Goal: Transaction & Acquisition: Book appointment/travel/reservation

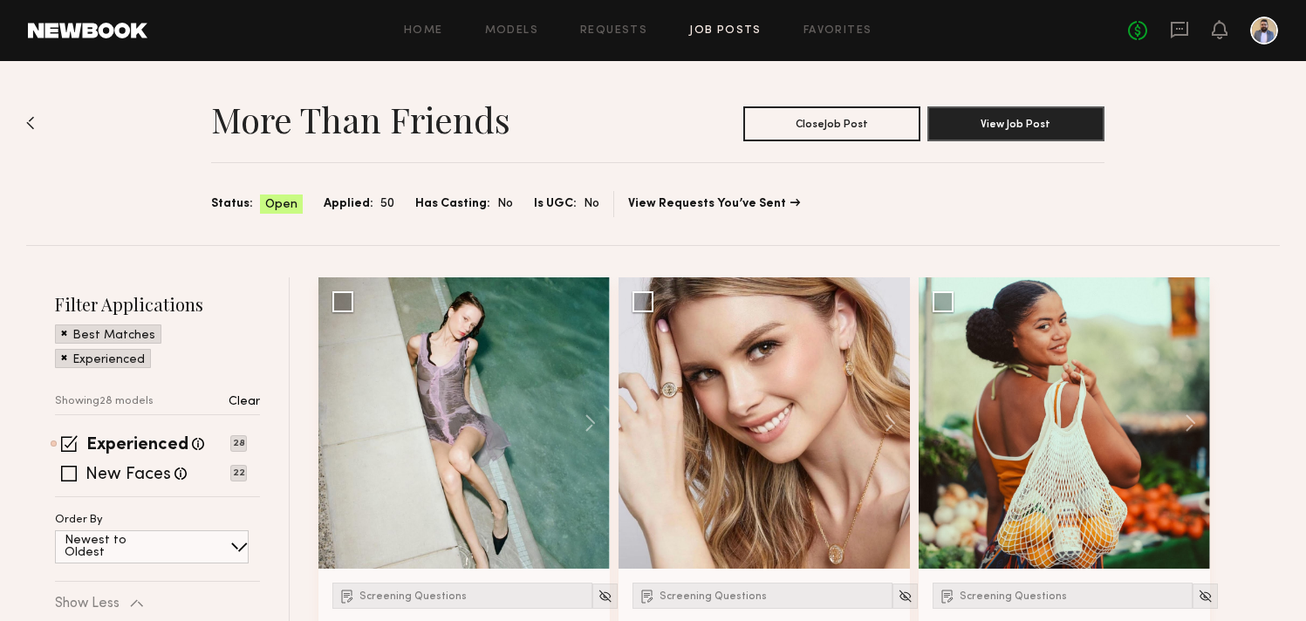
click at [62, 357] on span at bounding box center [64, 357] width 6 height 16
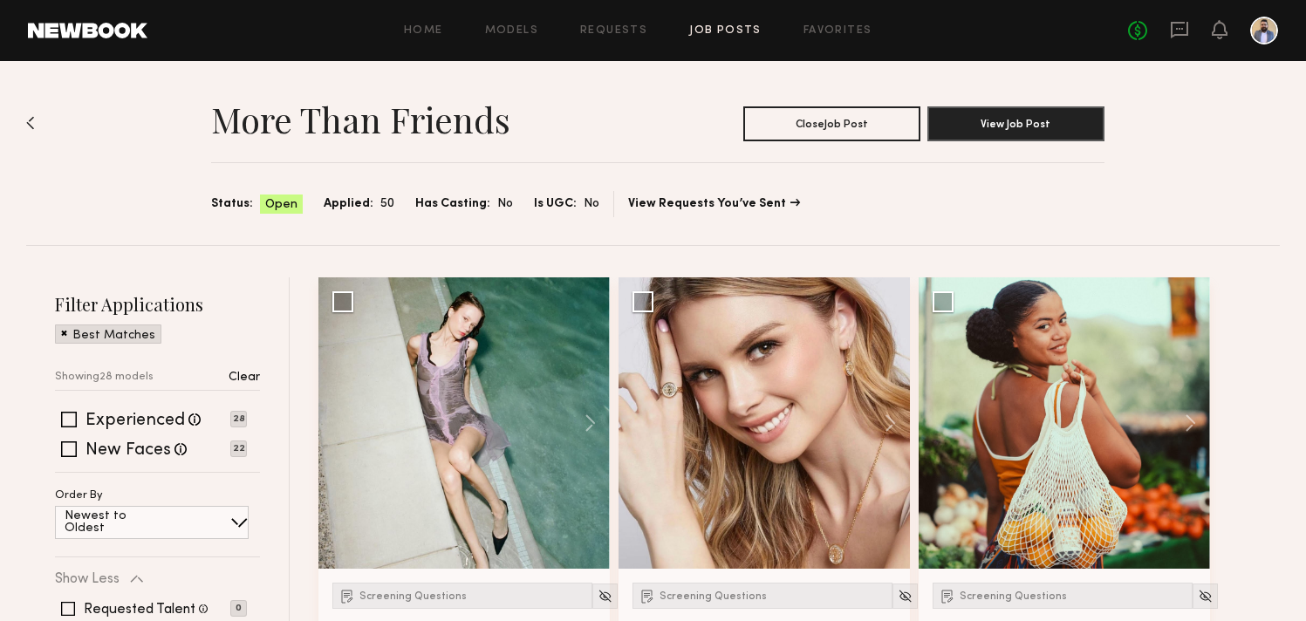
click at [65, 339] on span at bounding box center [64, 333] width 6 height 16
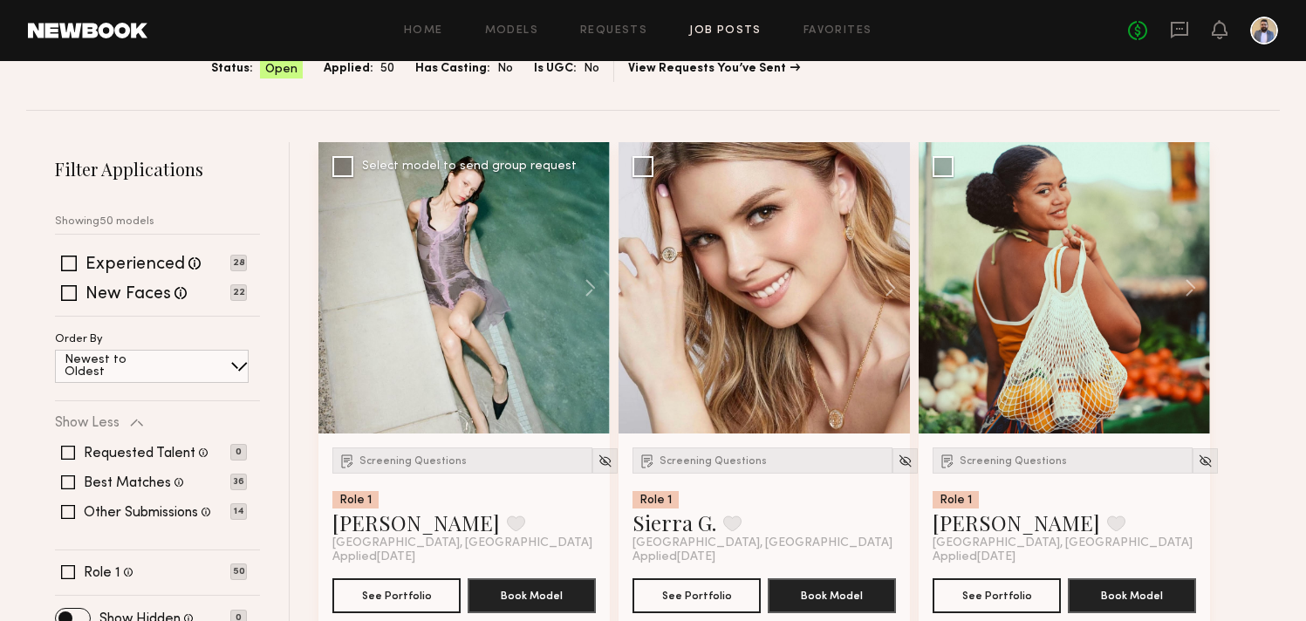
scroll to position [144, 0]
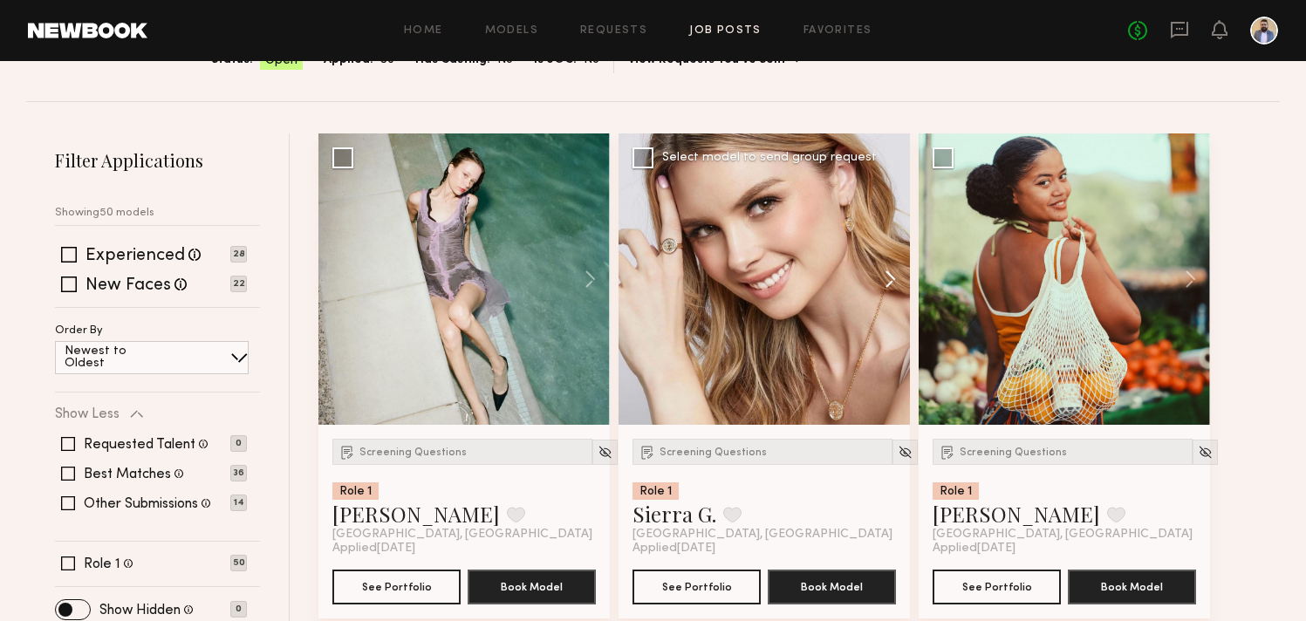
click at [890, 279] on button at bounding box center [882, 279] width 56 height 291
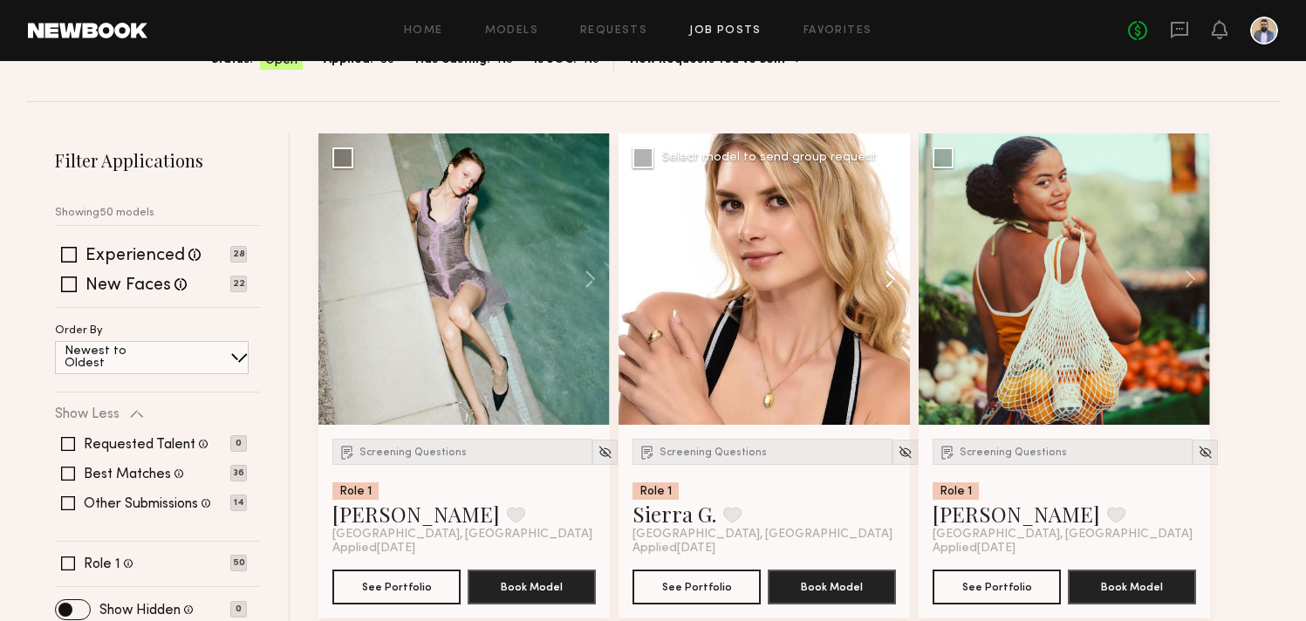
click at [890, 279] on button at bounding box center [882, 279] width 56 height 291
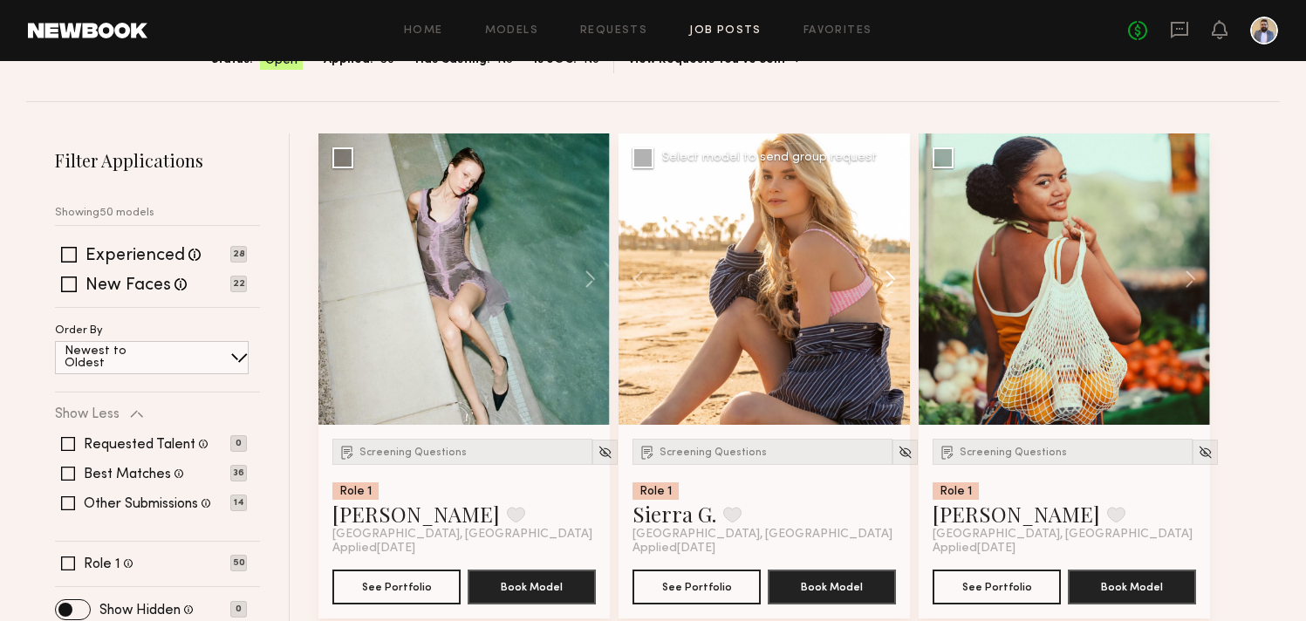
click at [890, 279] on button at bounding box center [882, 279] width 56 height 291
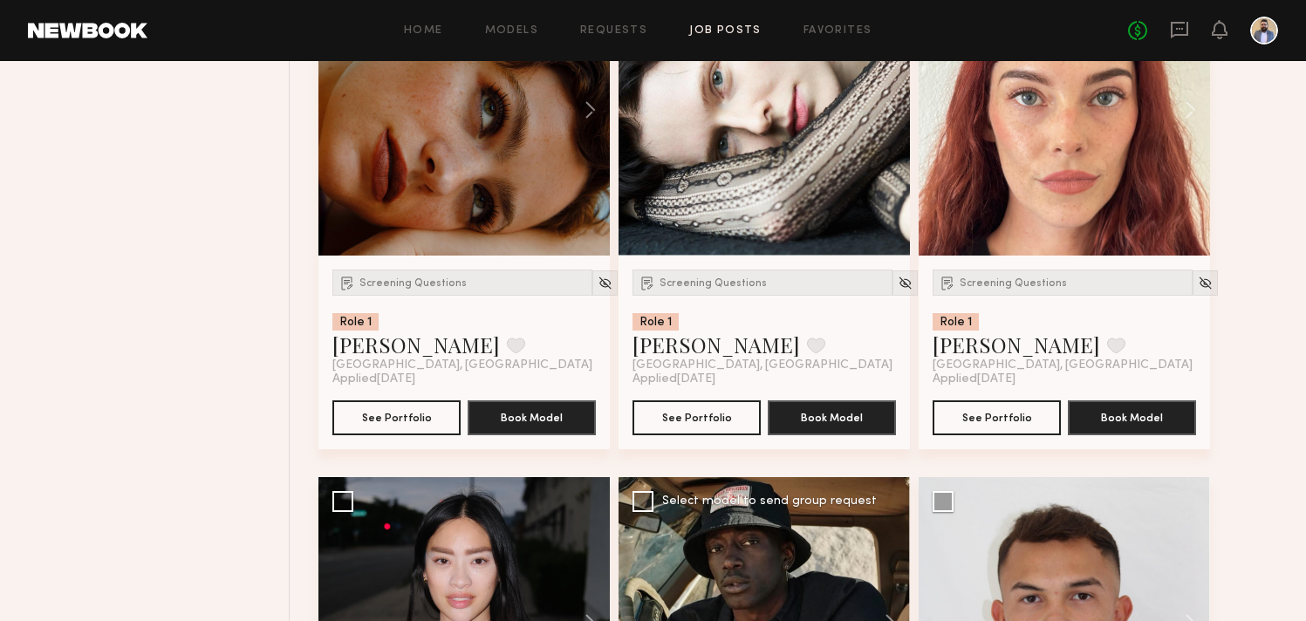
scroll to position [709, 0]
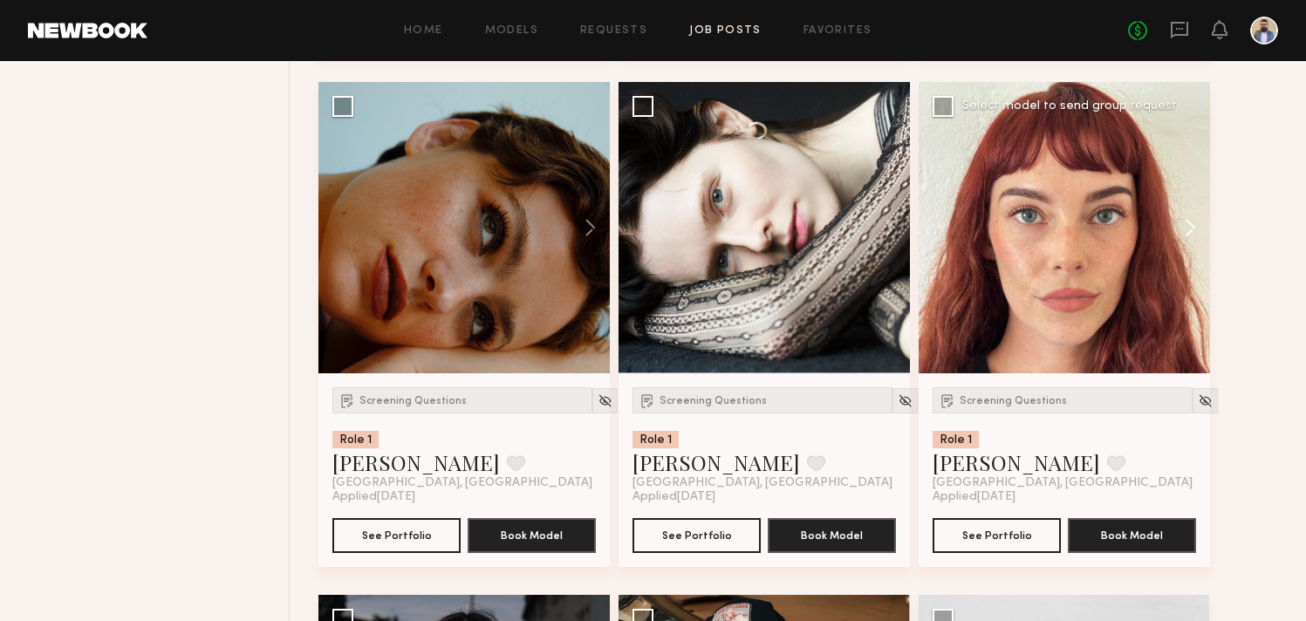
click at [1192, 230] on button at bounding box center [1183, 227] width 56 height 291
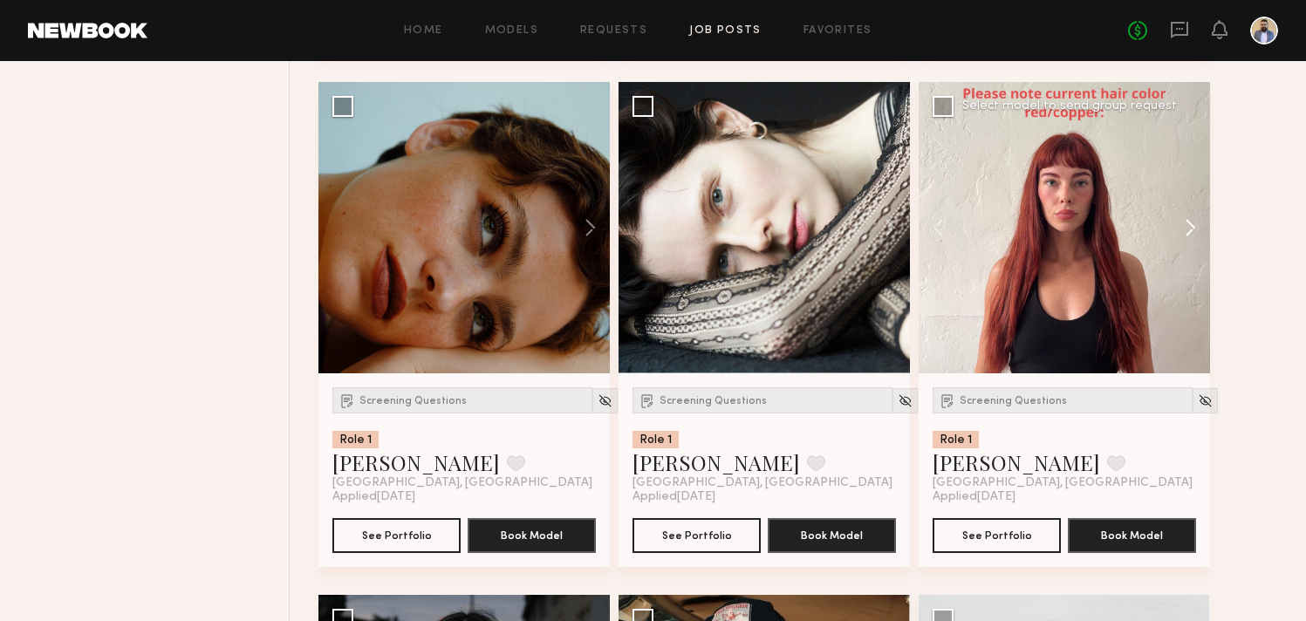
click at [1192, 230] on button at bounding box center [1183, 227] width 56 height 291
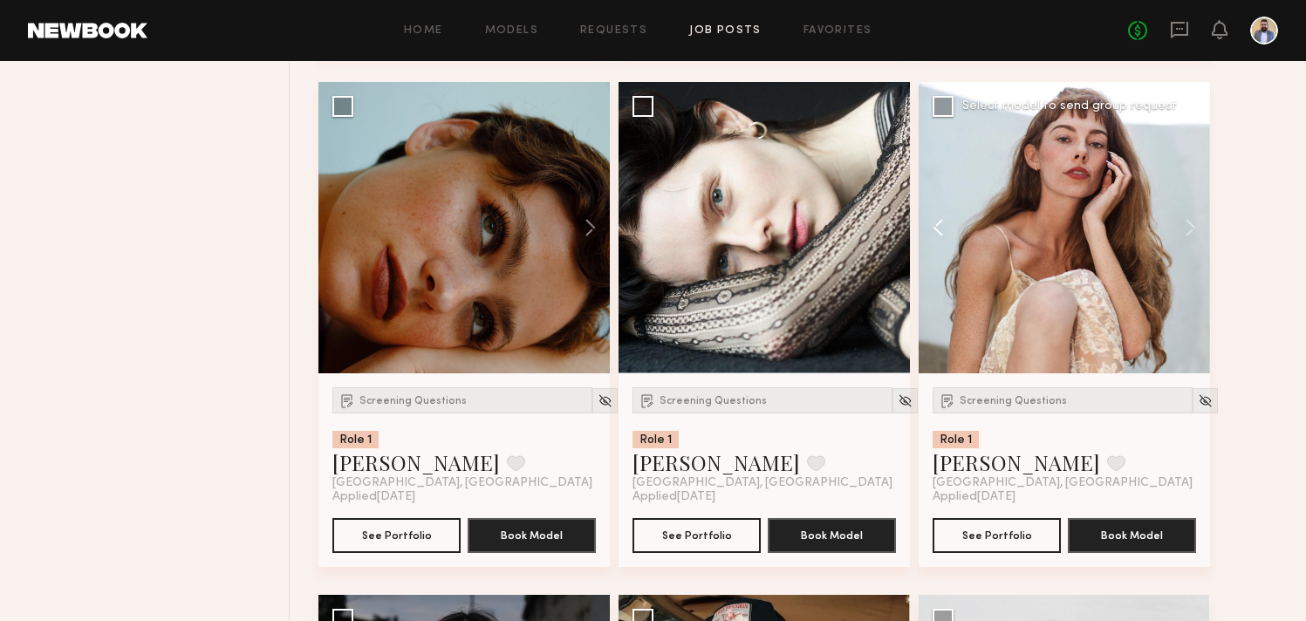
click at [942, 238] on button at bounding box center [947, 227] width 56 height 291
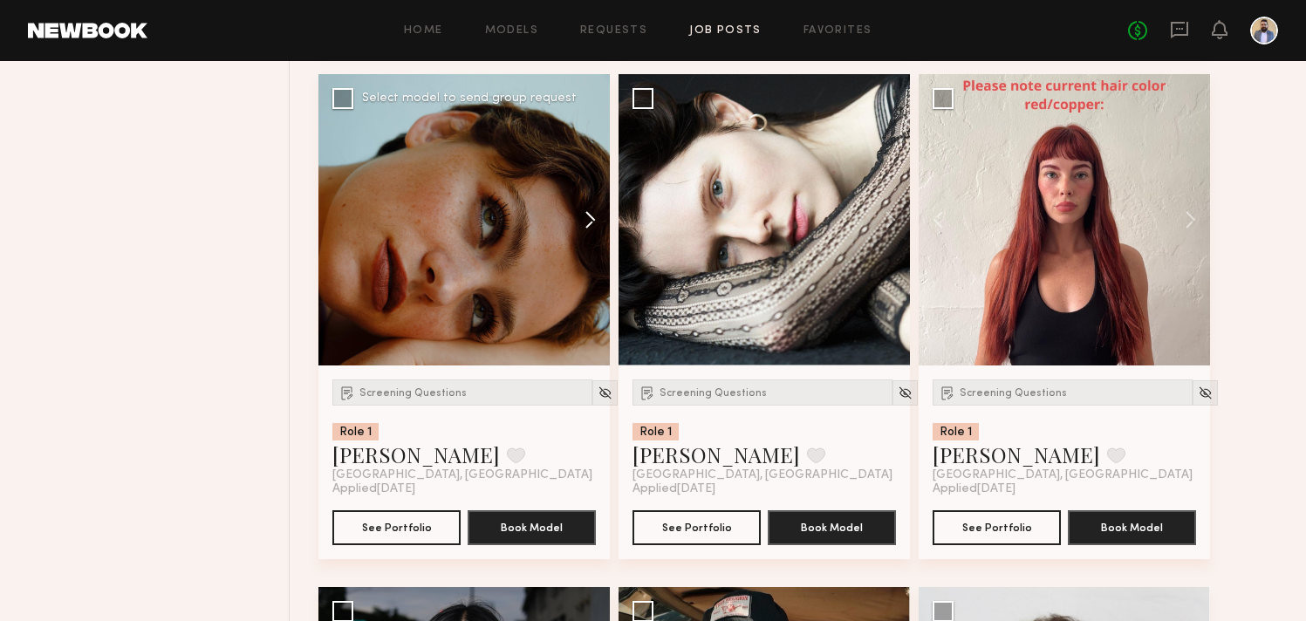
scroll to position [723, 0]
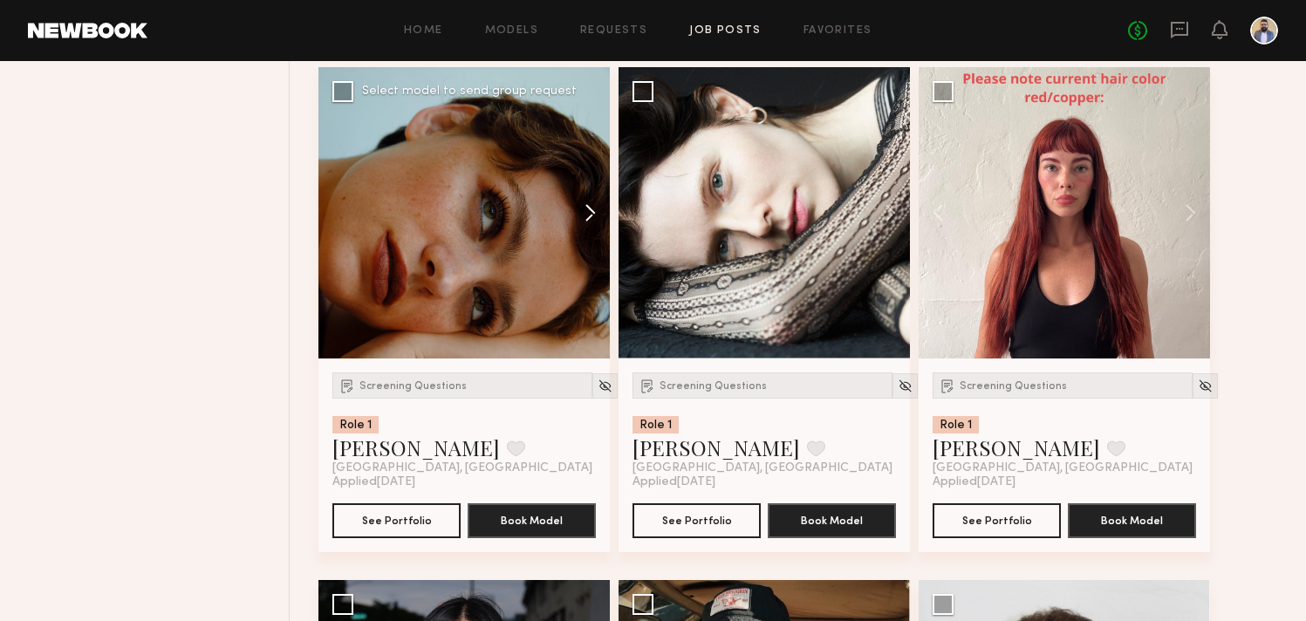
click at [593, 219] on button at bounding box center [582, 212] width 56 height 291
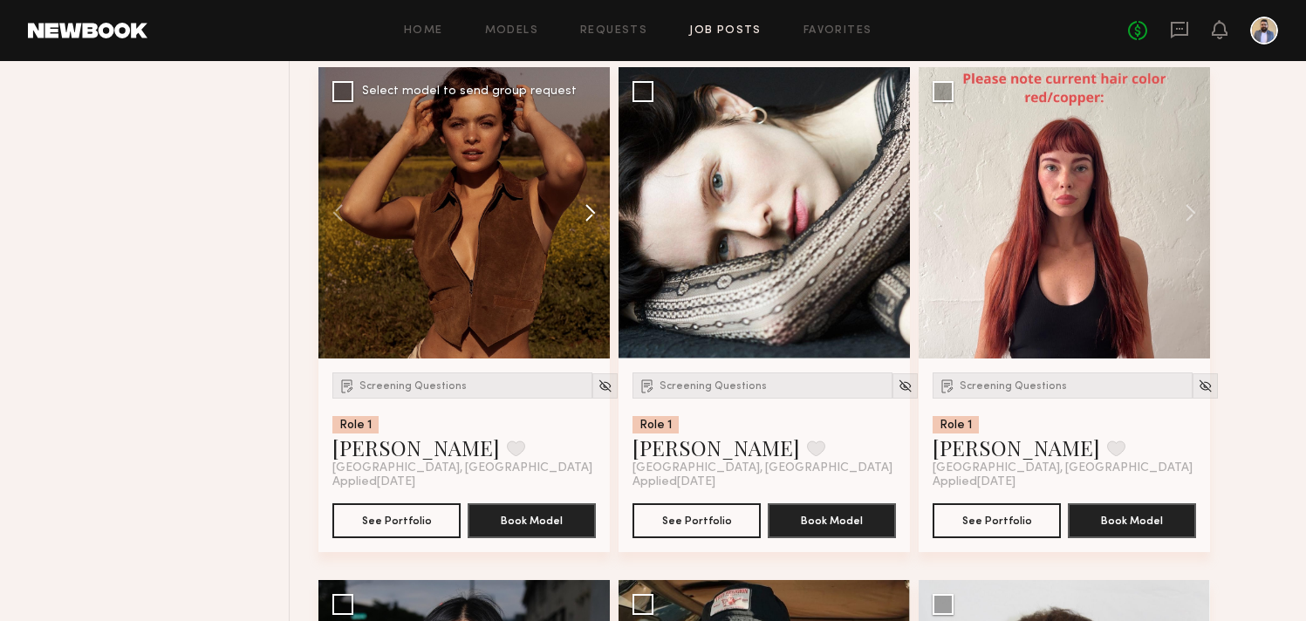
click at [593, 219] on button at bounding box center [582, 212] width 56 height 291
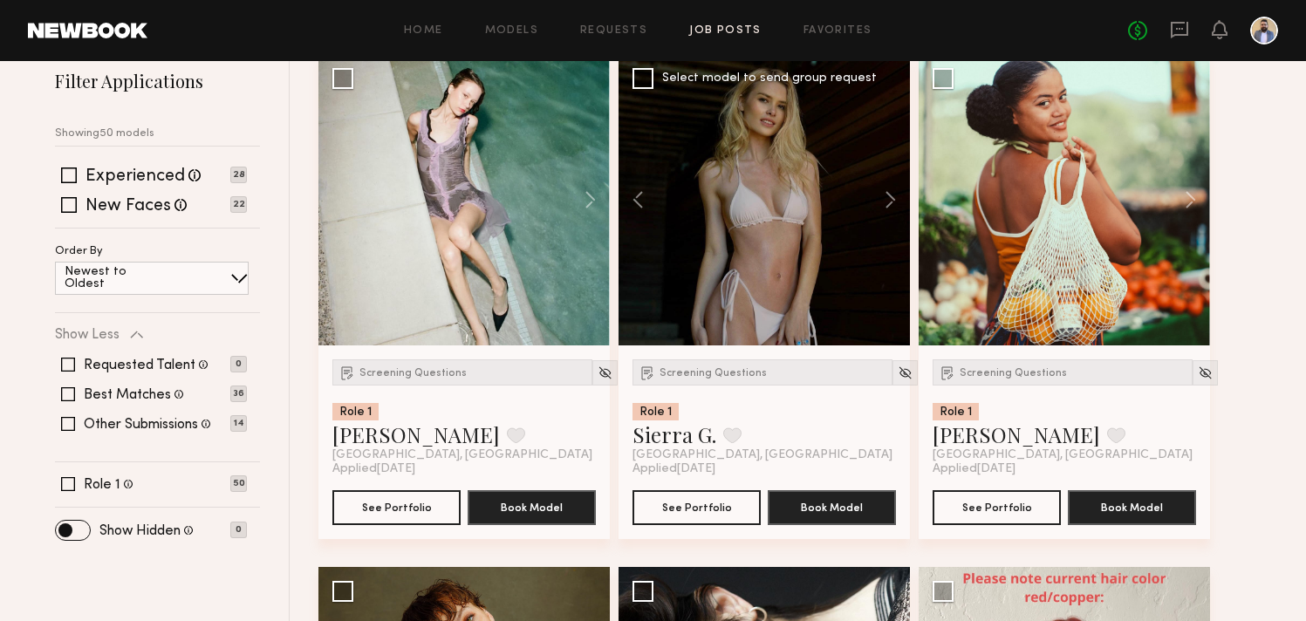
scroll to position [223, 0]
click at [685, 364] on div "Screening Questions" at bounding box center [763, 373] width 260 height 26
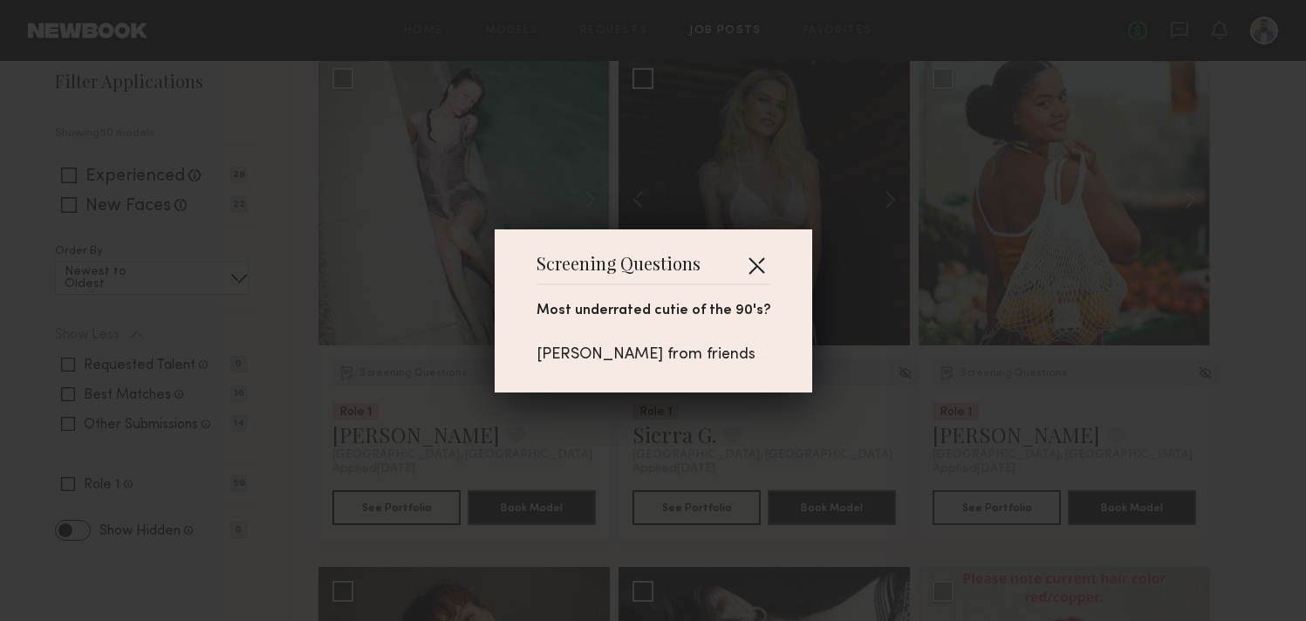
click at [761, 260] on button "button" at bounding box center [757, 265] width 28 height 28
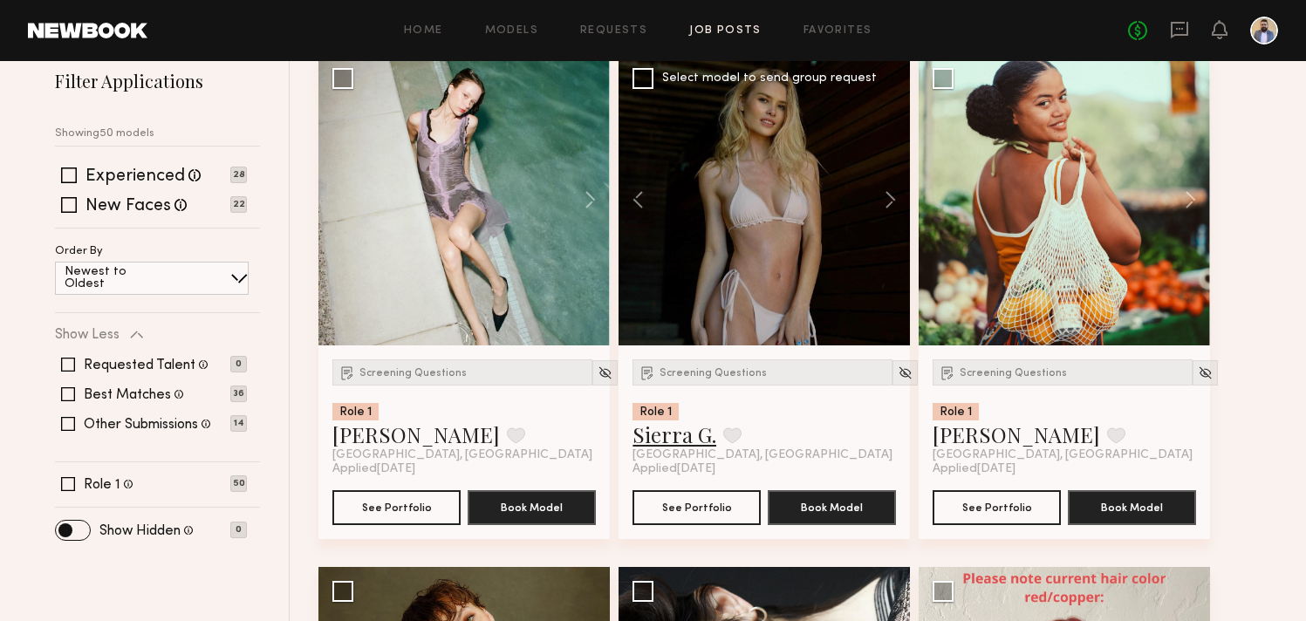
click at [668, 439] on link "Sierra G." at bounding box center [675, 435] width 84 height 28
